Goal: Navigation & Orientation: Go to known website

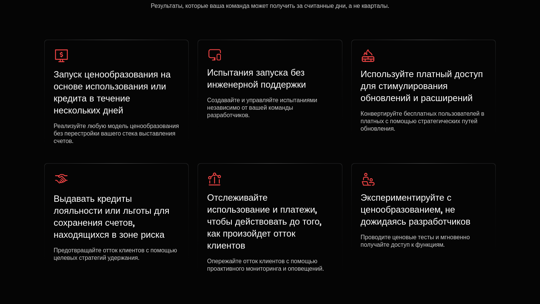
scroll to position [2464, 0]
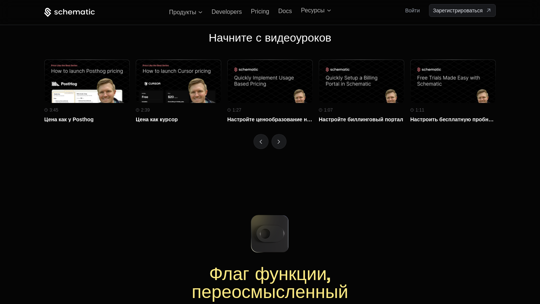
scroll to position [3491, 0]
